Goal: Transaction & Acquisition: Purchase product/service

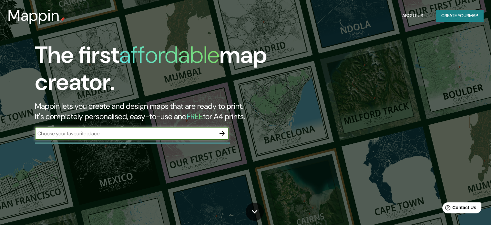
click at [185, 132] on input "text" at bounding box center [125, 133] width 181 height 7
type input "san nicolas"
click at [223, 132] on icon "button" at bounding box center [222, 133] width 8 height 8
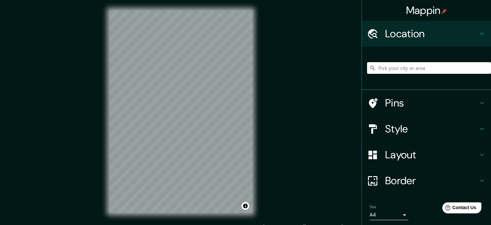
click at [411, 102] on h4 "Pins" at bounding box center [432, 102] width 93 height 13
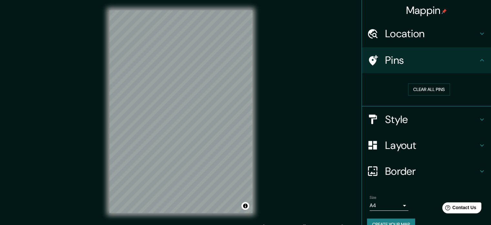
click at [418, 118] on h4 "Style" at bounding box center [432, 119] width 93 height 13
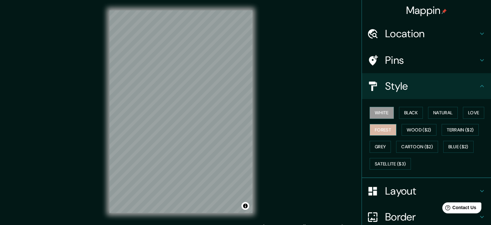
click at [383, 132] on button "Forest" at bounding box center [383, 130] width 27 height 12
click at [411, 113] on button "Black" at bounding box center [411, 113] width 24 height 12
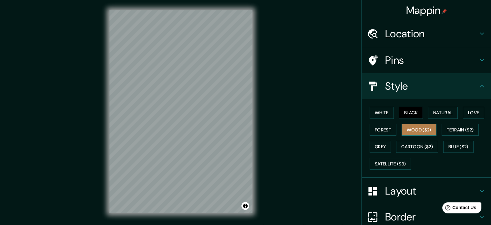
click at [406, 129] on button "Wood ($2)" at bounding box center [419, 130] width 35 height 12
click at [307, 194] on div "Mappin Location Pins Style White Black Natural Love Forest Wood ($2) Terrain ($…" at bounding box center [245, 116] width 491 height 233
